Goal: Book appointment/travel/reservation

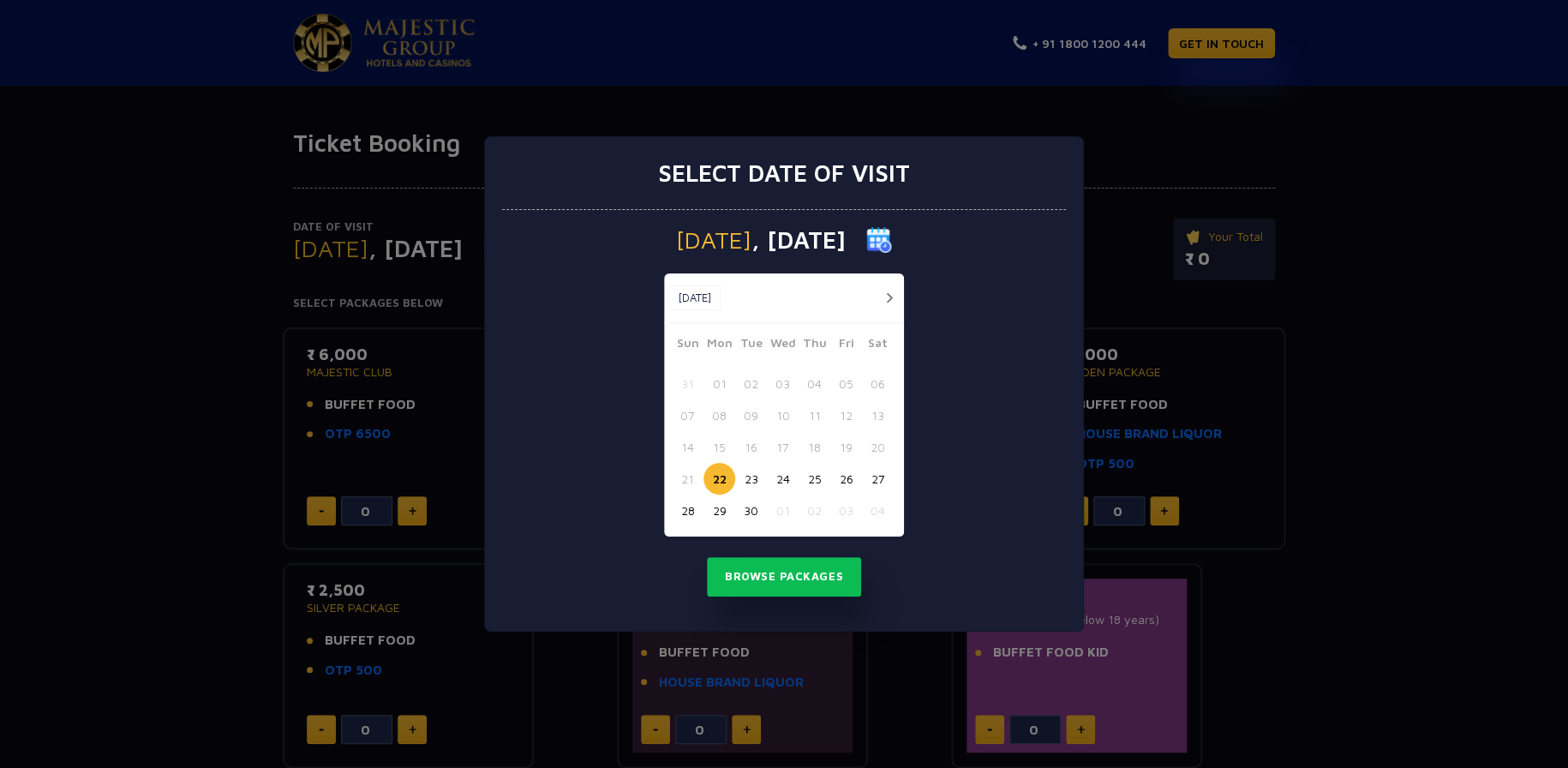
click at [725, 513] on button "29" at bounding box center [719, 510] width 32 height 32
click at [805, 585] on button "Browse Packages" at bounding box center [784, 577] width 155 height 40
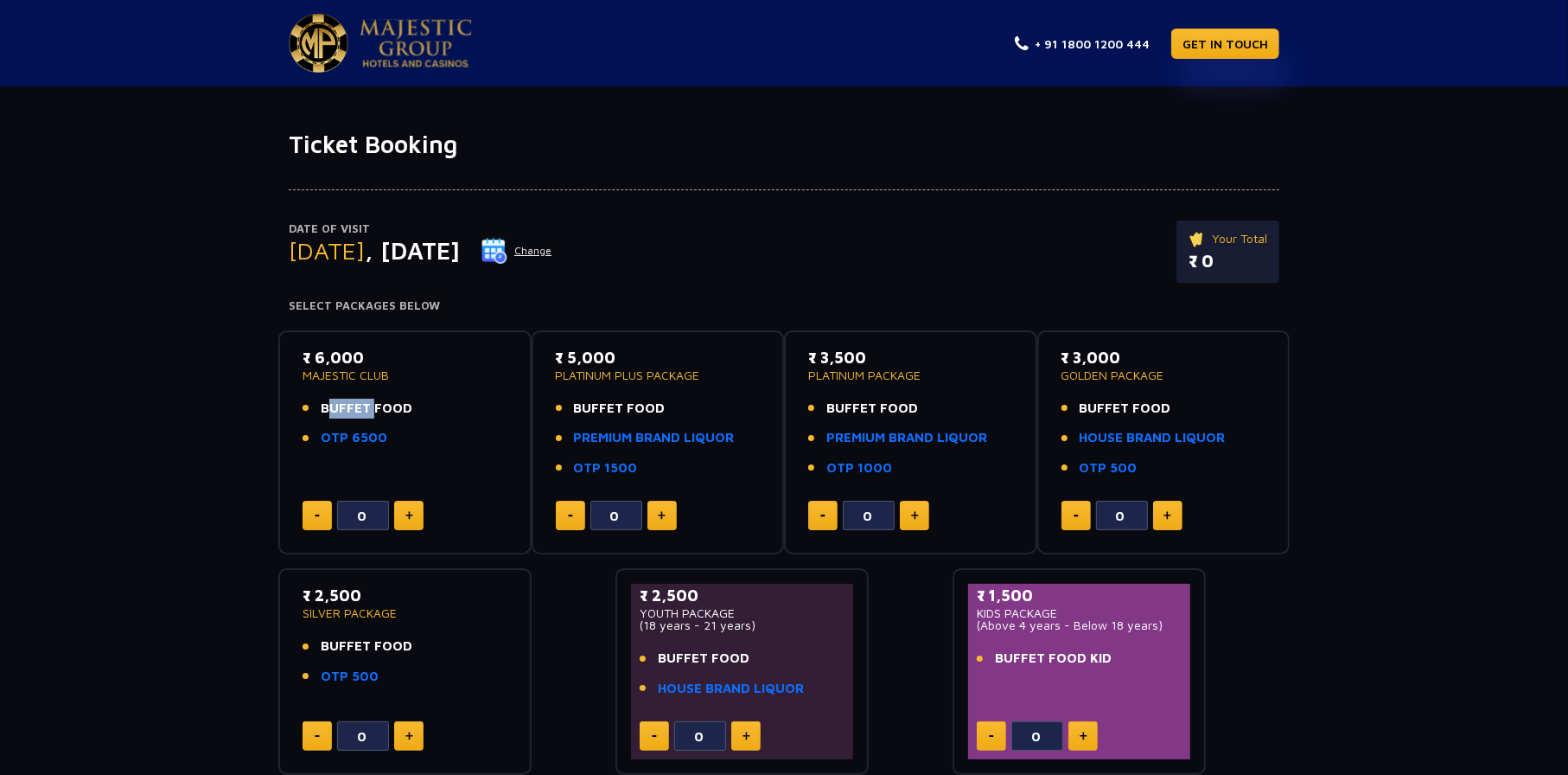
drag, startPoint x: 408, startPoint y: 409, endPoint x: 368, endPoint y: 402, distance: 40.6
click at [368, 402] on li "BUFFET FOOD" at bounding box center [405, 409] width 205 height 20
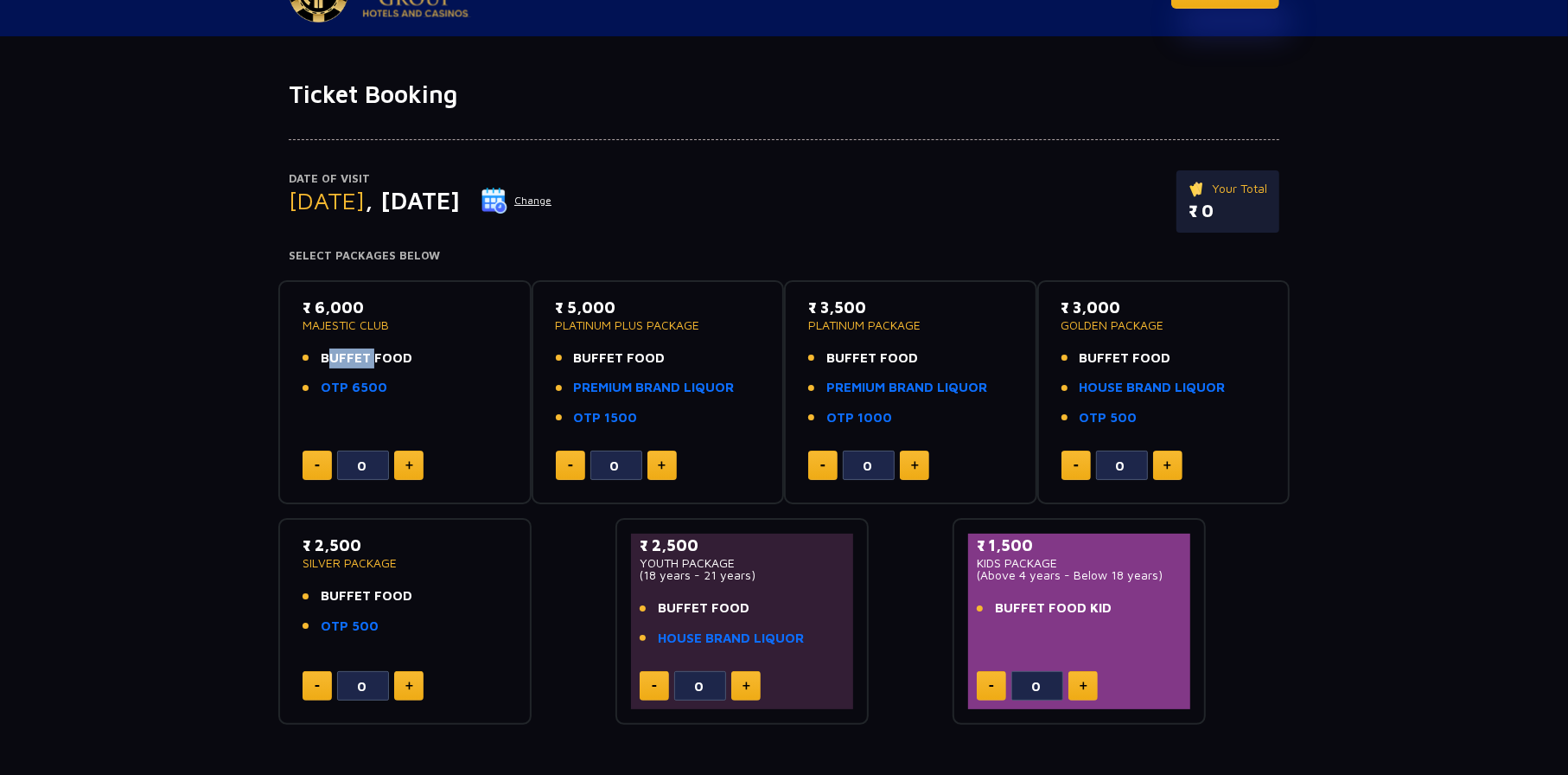
scroll to position [86, 0]
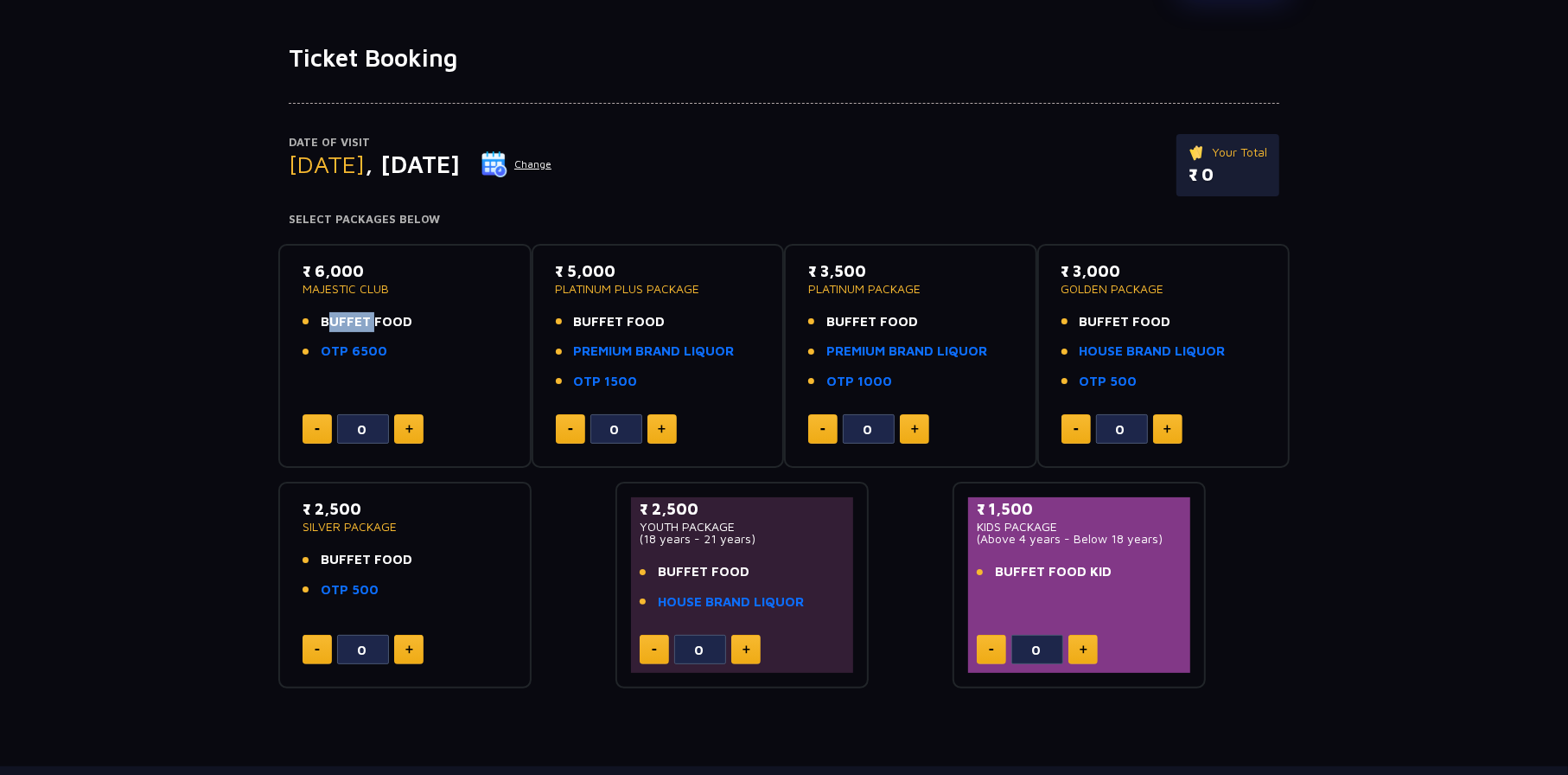
drag, startPoint x: 766, startPoint y: 541, endPoint x: 604, endPoint y: 513, distance: 164.4
click at [604, 513] on div "₹ 6,000 MAJESTIC CLUB BUFFET FOOD OTP 6500 0 ₹ 5,000 PLATINUM PLUS PACKAGE BUFF…" at bounding box center [784, 459] width 1011 height 459
click at [849, 683] on div "₹ 2,500 YOUTH PACKAGE (18 years - 21 years) BUFFET FOOD HOUSE BRAND LIQUOR 0" at bounding box center [742, 585] width 253 height 207
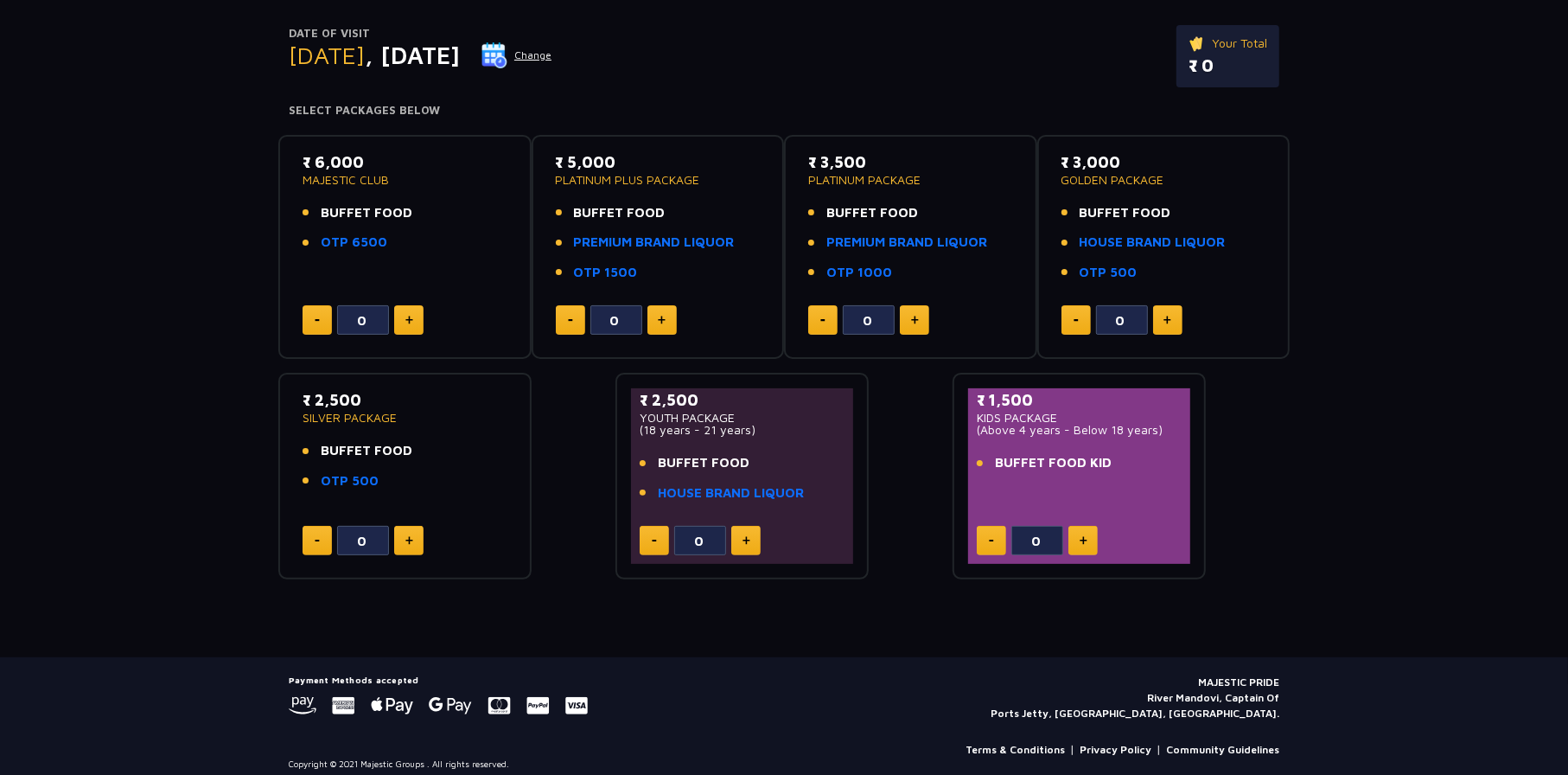
scroll to position [208, 0]
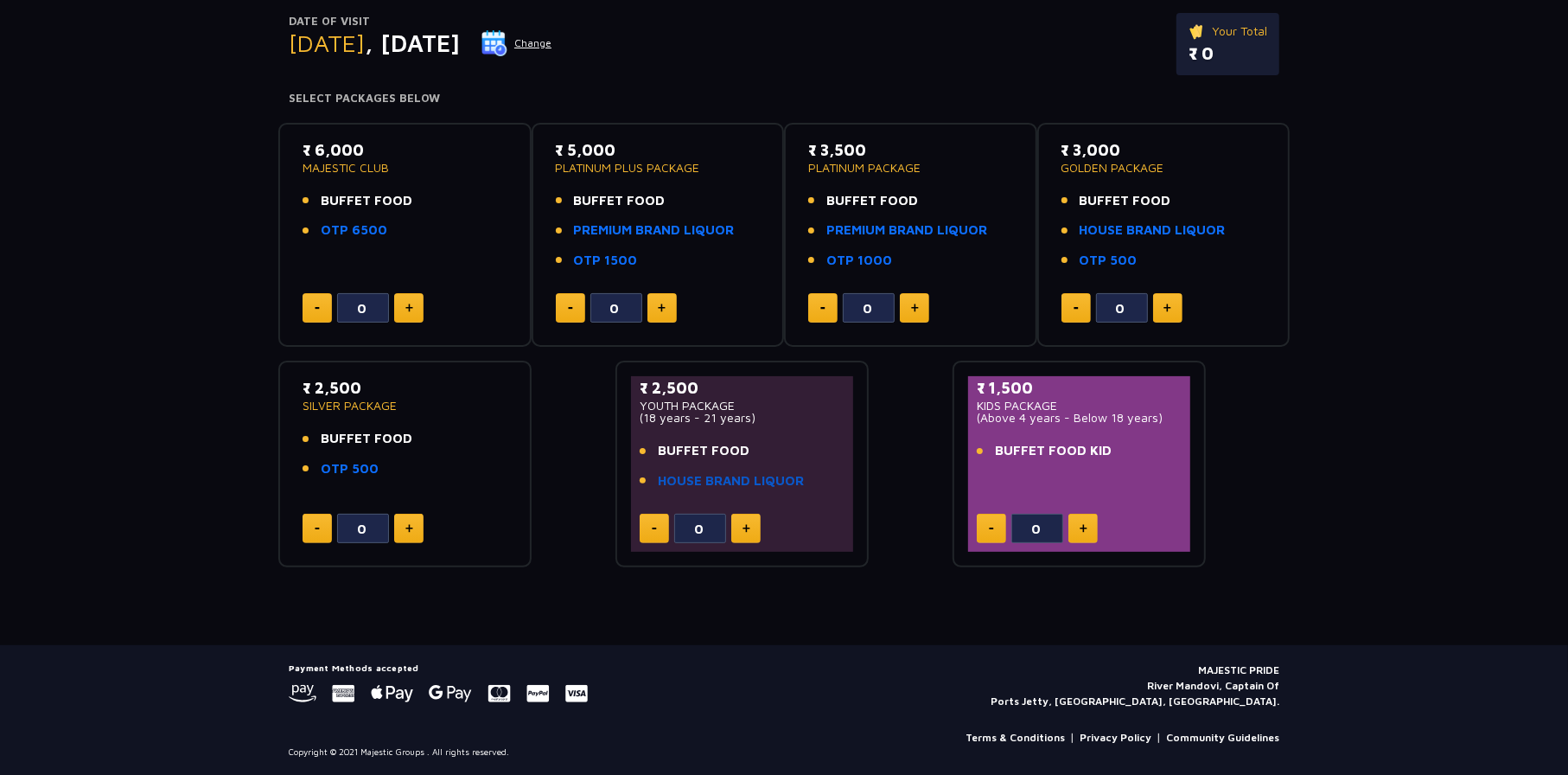
click at [687, 490] on link "HOUSE BRAND LIQUOR" at bounding box center [731, 481] width 146 height 20
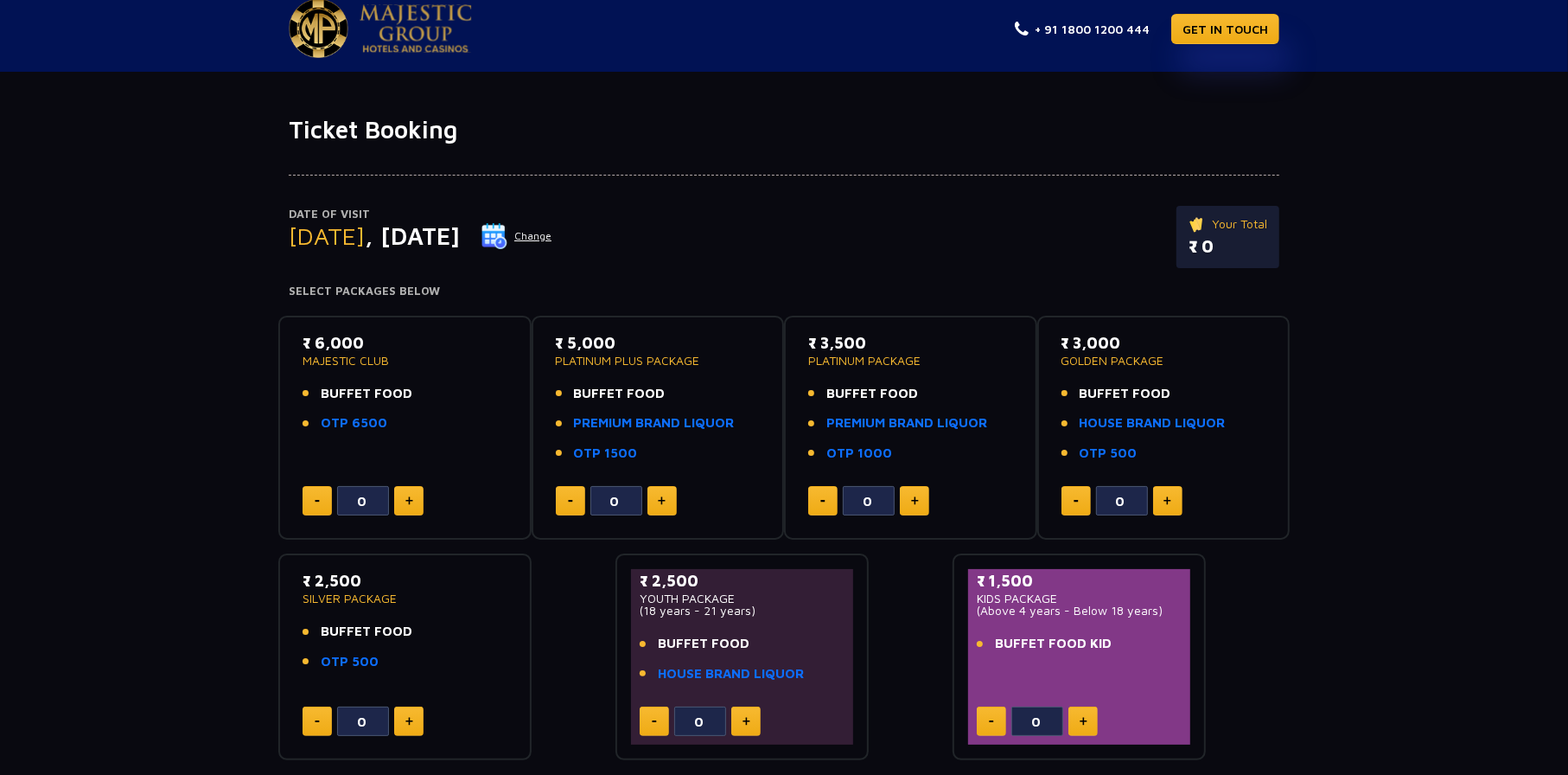
scroll to position [0, 0]
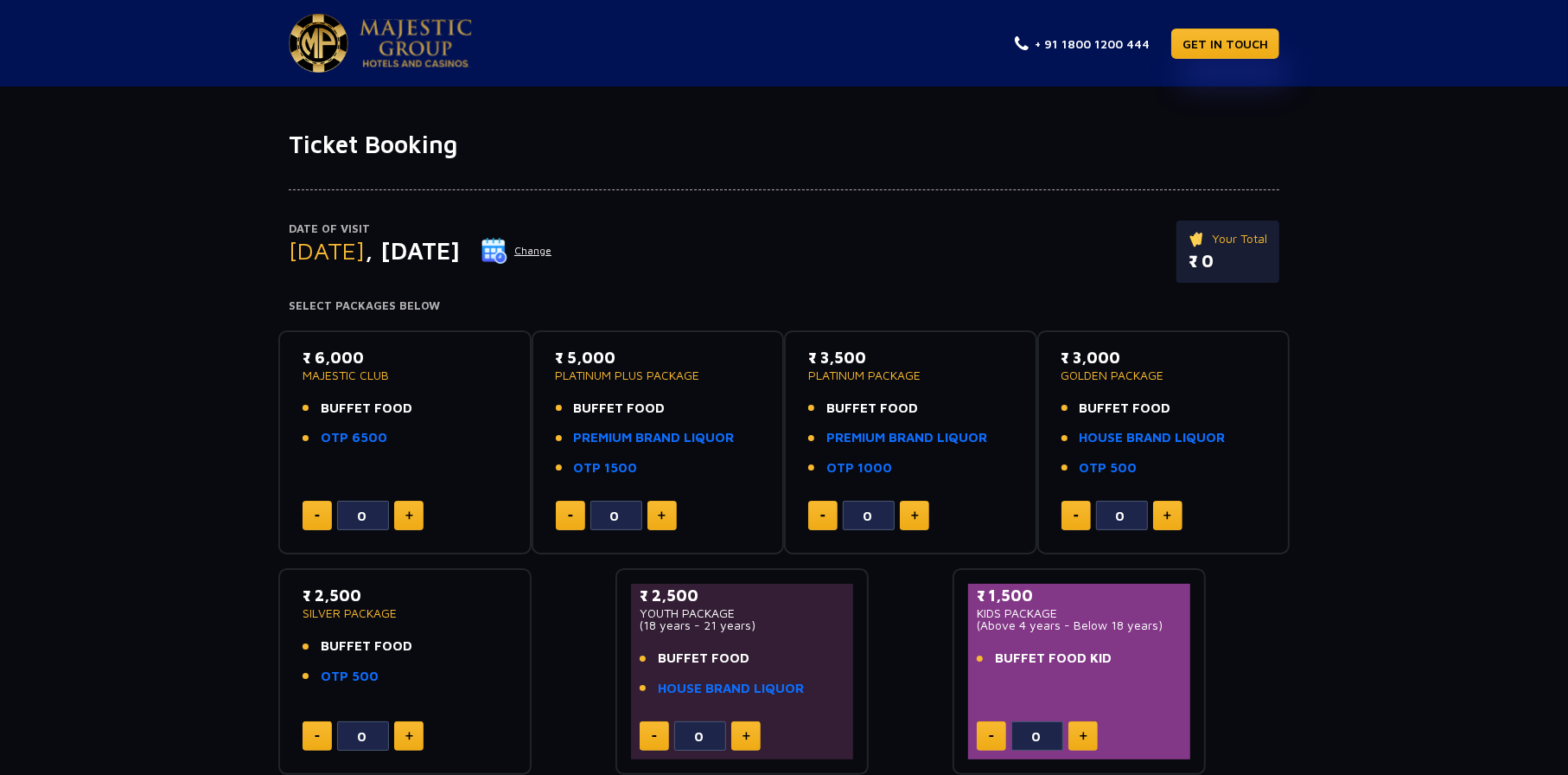
click at [445, 242] on span ", [DATE]" at bounding box center [412, 250] width 95 height 29
click at [460, 252] on span ", [DATE]" at bounding box center [412, 250] width 95 height 29
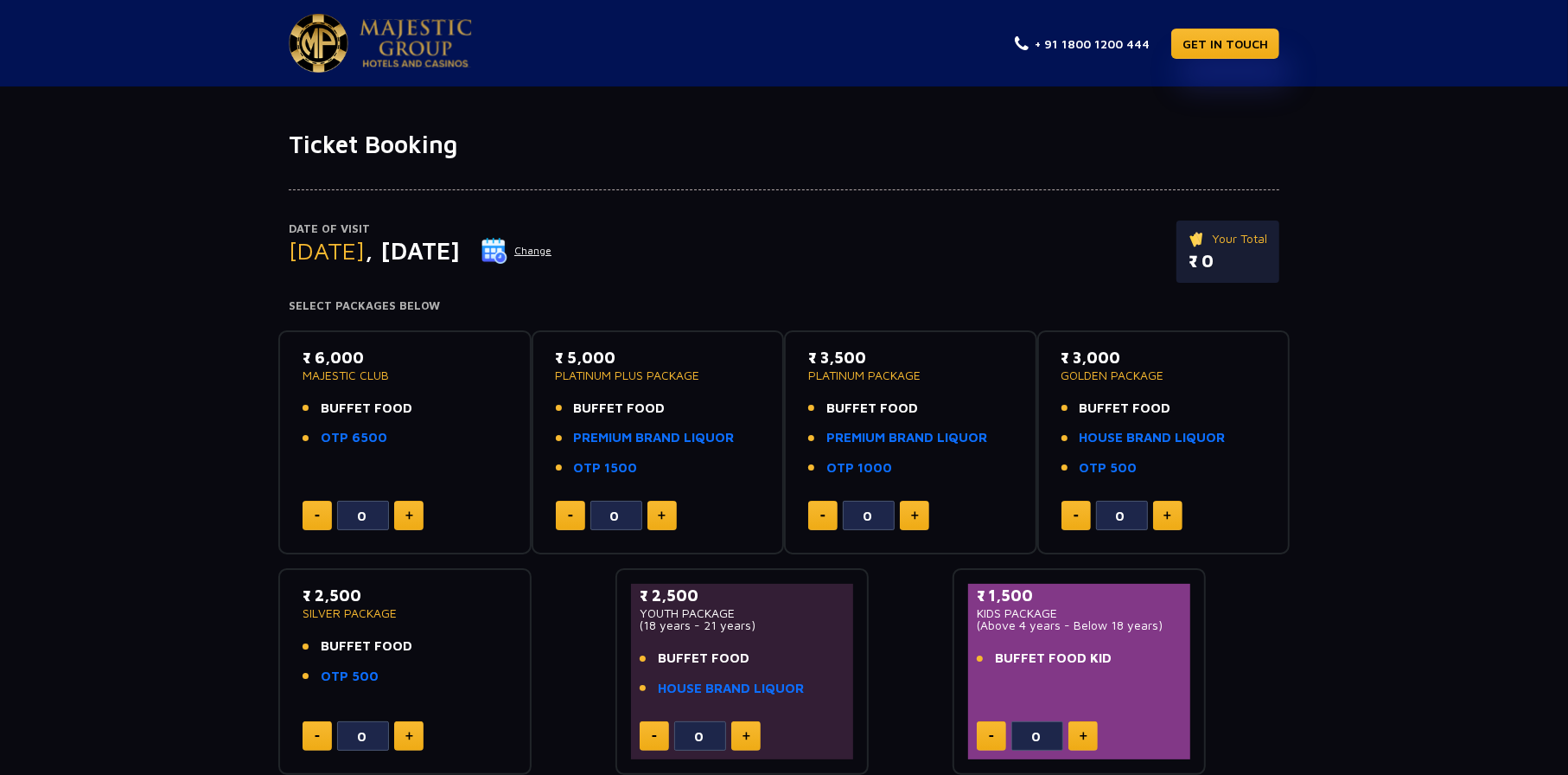
click at [460, 252] on span ", [DATE]" at bounding box center [412, 250] width 95 height 29
click at [466, 288] on div "Date of Visit [DATE] Change Your Total ₹ 0" at bounding box center [784, 261] width 990 height 80
click at [544, 271] on div "Date of Visit [DATE] Change Your Total ₹ 0" at bounding box center [784, 261] width 990 height 80
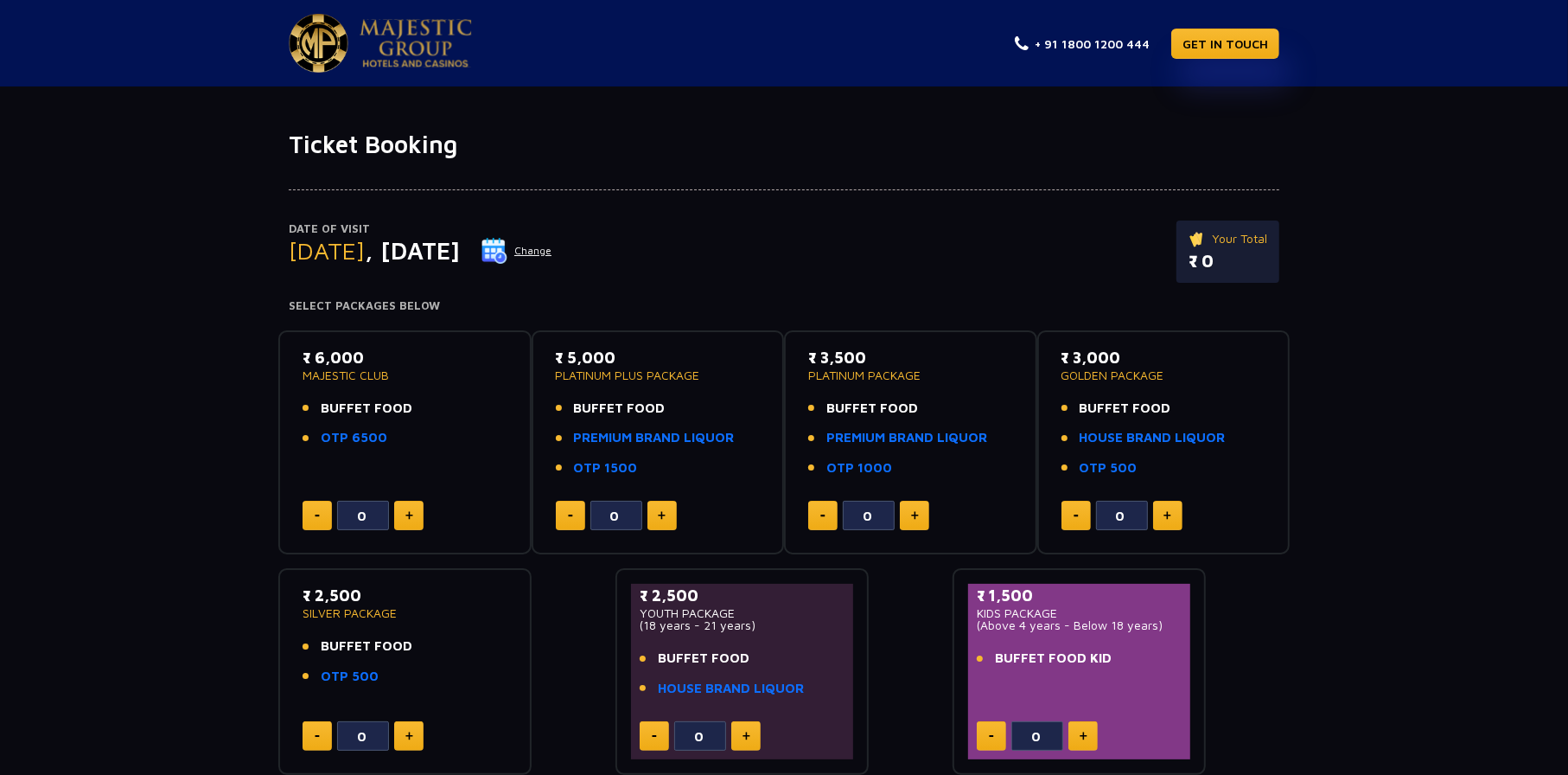
click at [1001, 248] on div "Date of Visit [DATE] Change Your Total ₹ 0" at bounding box center [784, 261] width 990 height 80
